Goal: Check status: Check status

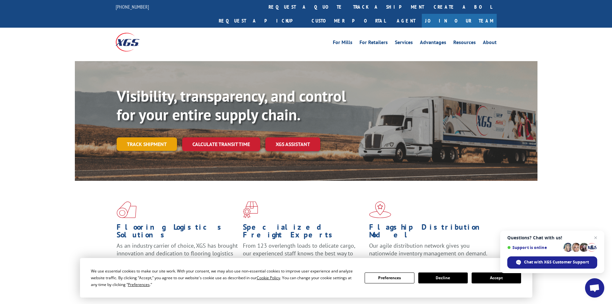
click at [156, 137] on link "Track shipment" at bounding box center [147, 144] width 60 height 14
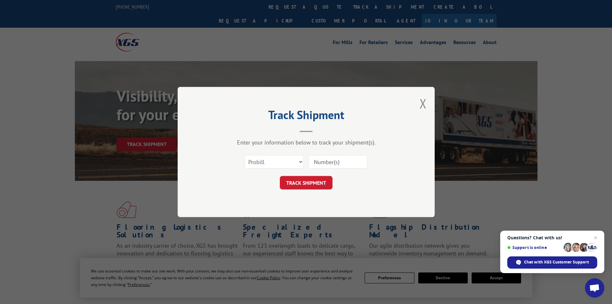
click at [322, 163] on input at bounding box center [338, 162] width 59 height 14
type input "17095488"
click at [280, 176] on button "TRACK SHIPMENT" at bounding box center [306, 183] width 53 height 14
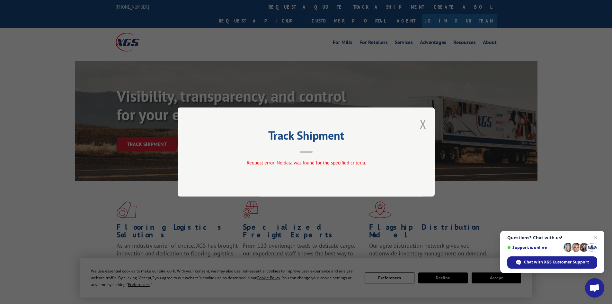
click at [423, 122] on button "Close modal" at bounding box center [423, 123] width 7 height 17
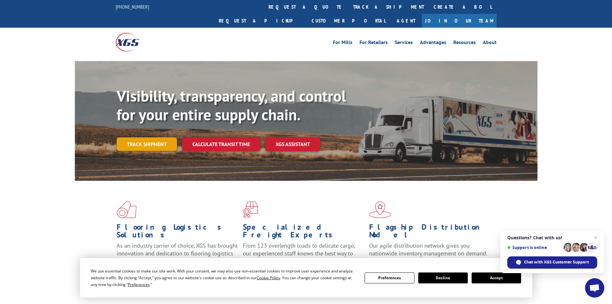
click at [149, 137] on link "Track shipment" at bounding box center [147, 144] width 60 height 14
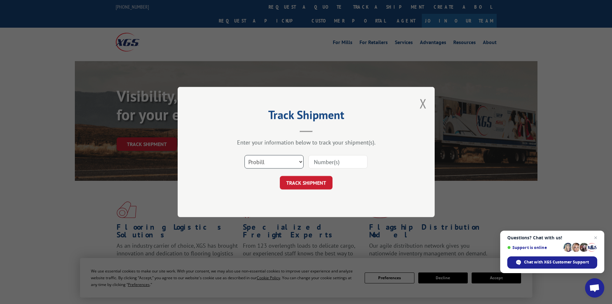
click at [300, 161] on select "Select category... Probill BOL PO" at bounding box center [274, 162] width 59 height 14
select select "bol"
click at [245, 155] on select "Select category... Probill BOL PO" at bounding box center [274, 162] width 59 height 14
click at [319, 163] on input at bounding box center [338, 162] width 59 height 14
type input "17095488"
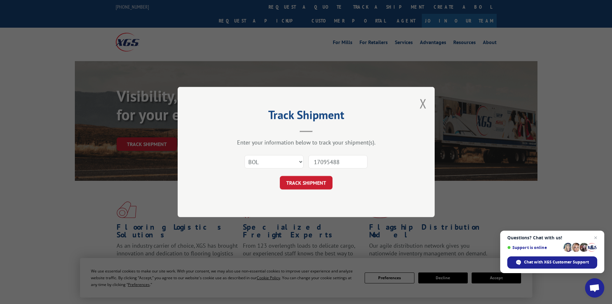
click at [280, 176] on button "TRACK SHIPMENT" at bounding box center [306, 183] width 53 height 14
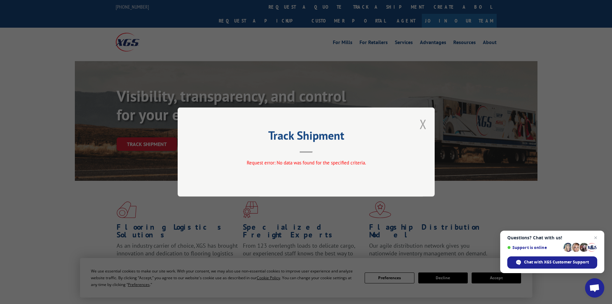
click at [423, 122] on button "Close modal" at bounding box center [423, 123] width 7 height 17
